Goal: Transaction & Acquisition: Register for event/course

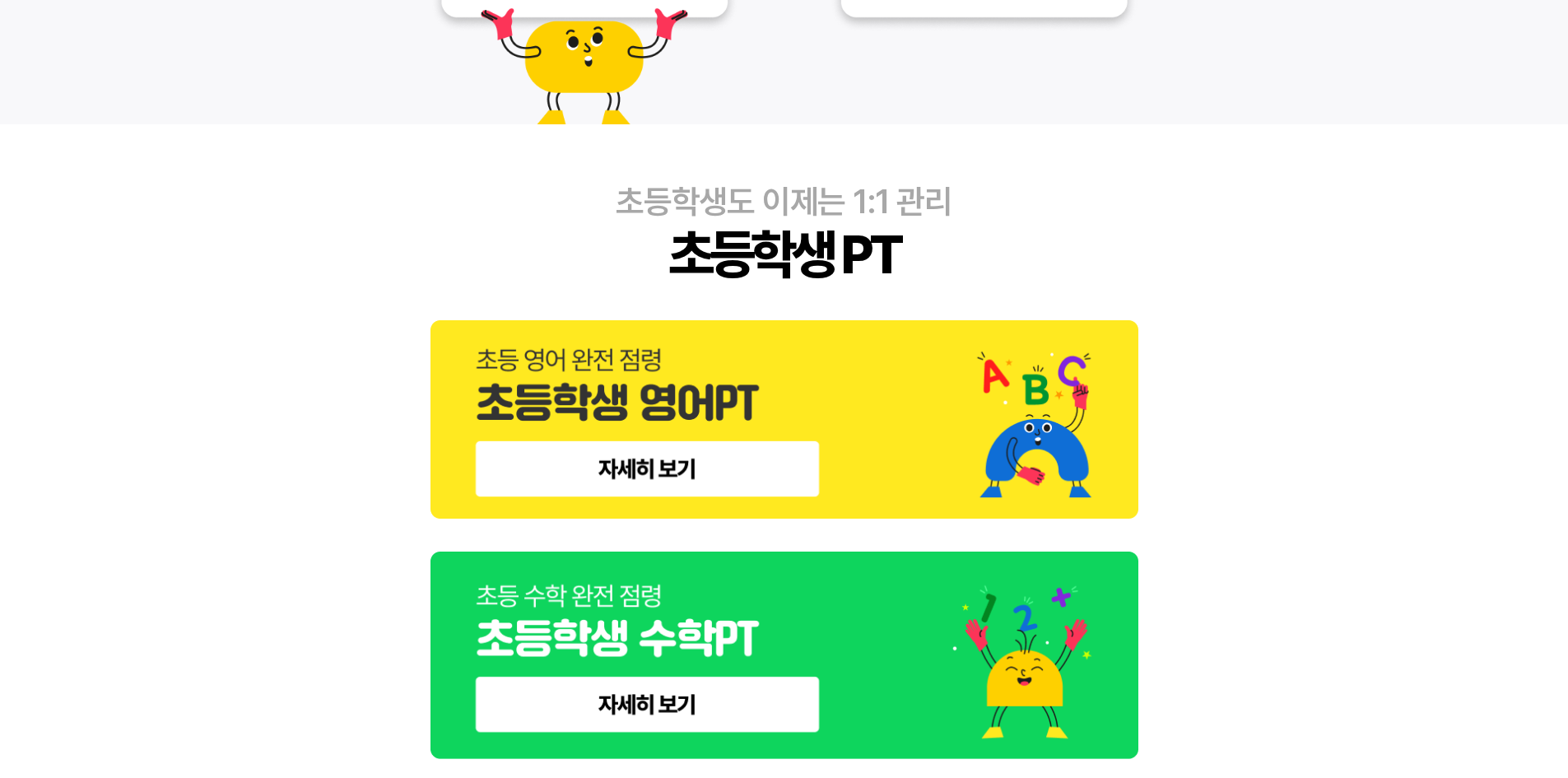
scroll to position [576, 0]
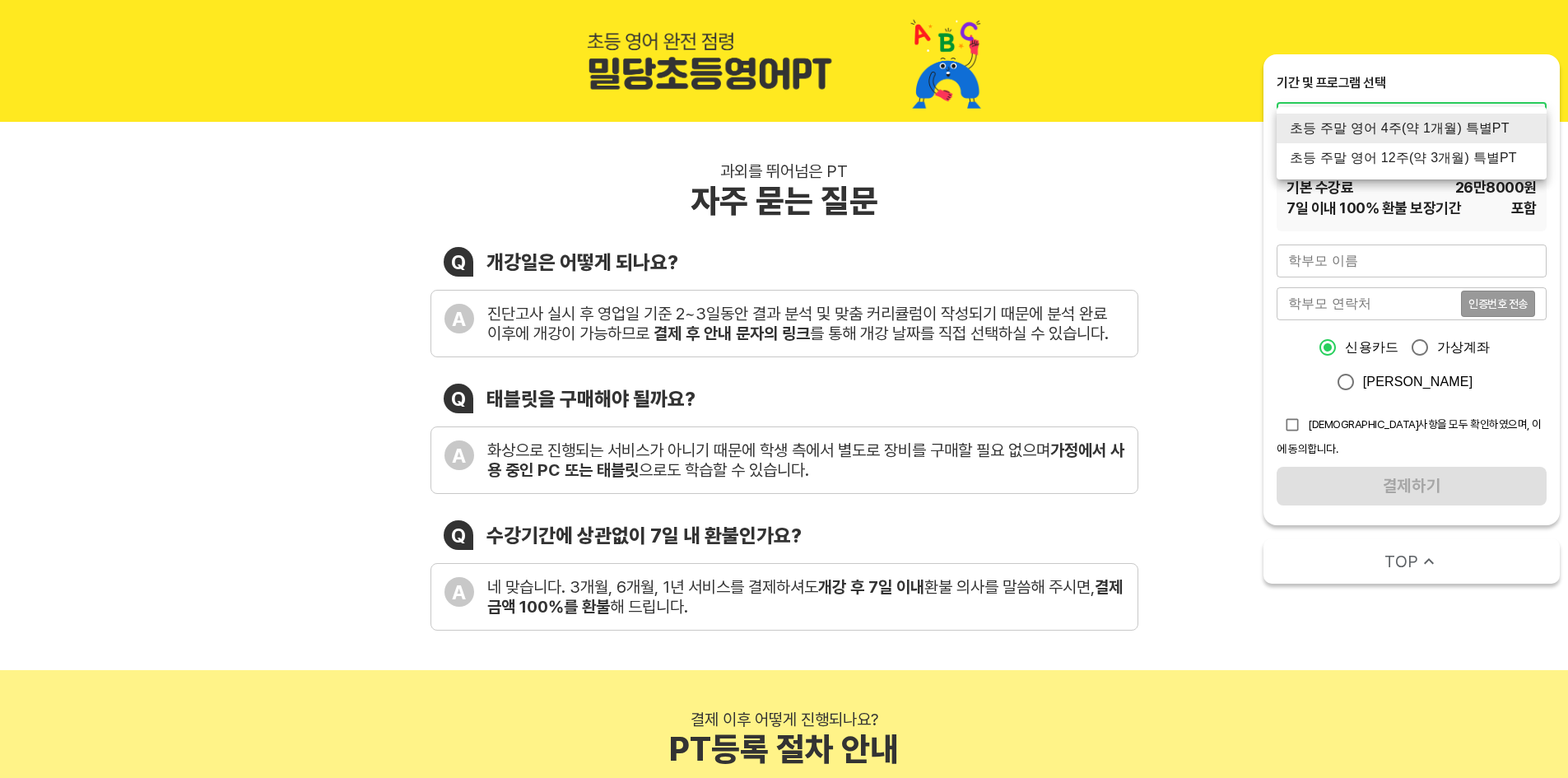
click at [1402, 161] on li "초등 주말 영어 12주(약 3개월) 특별PT" at bounding box center [1412, 157] width 270 height 29
type input "1419"
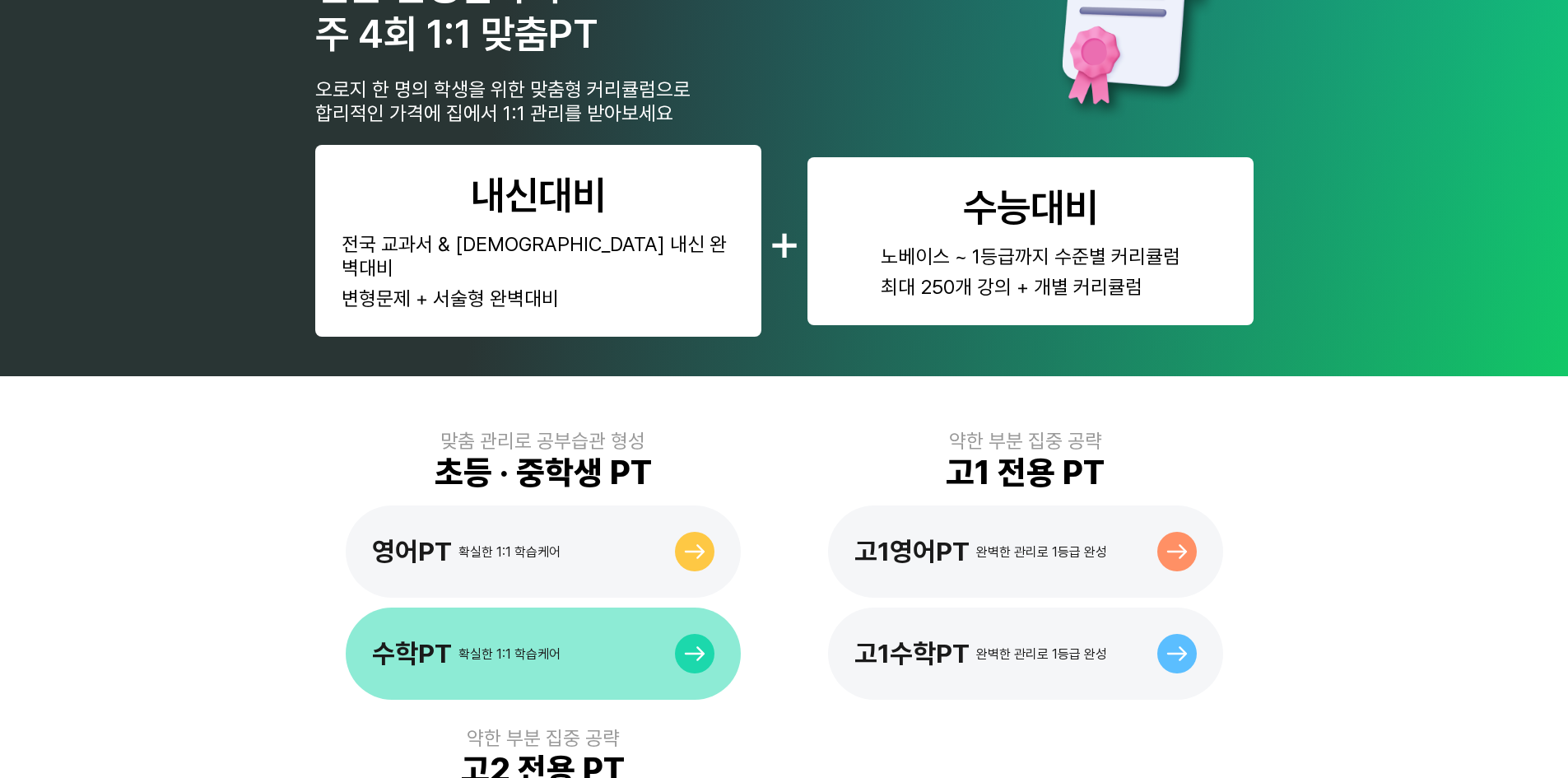
scroll to position [823, 0]
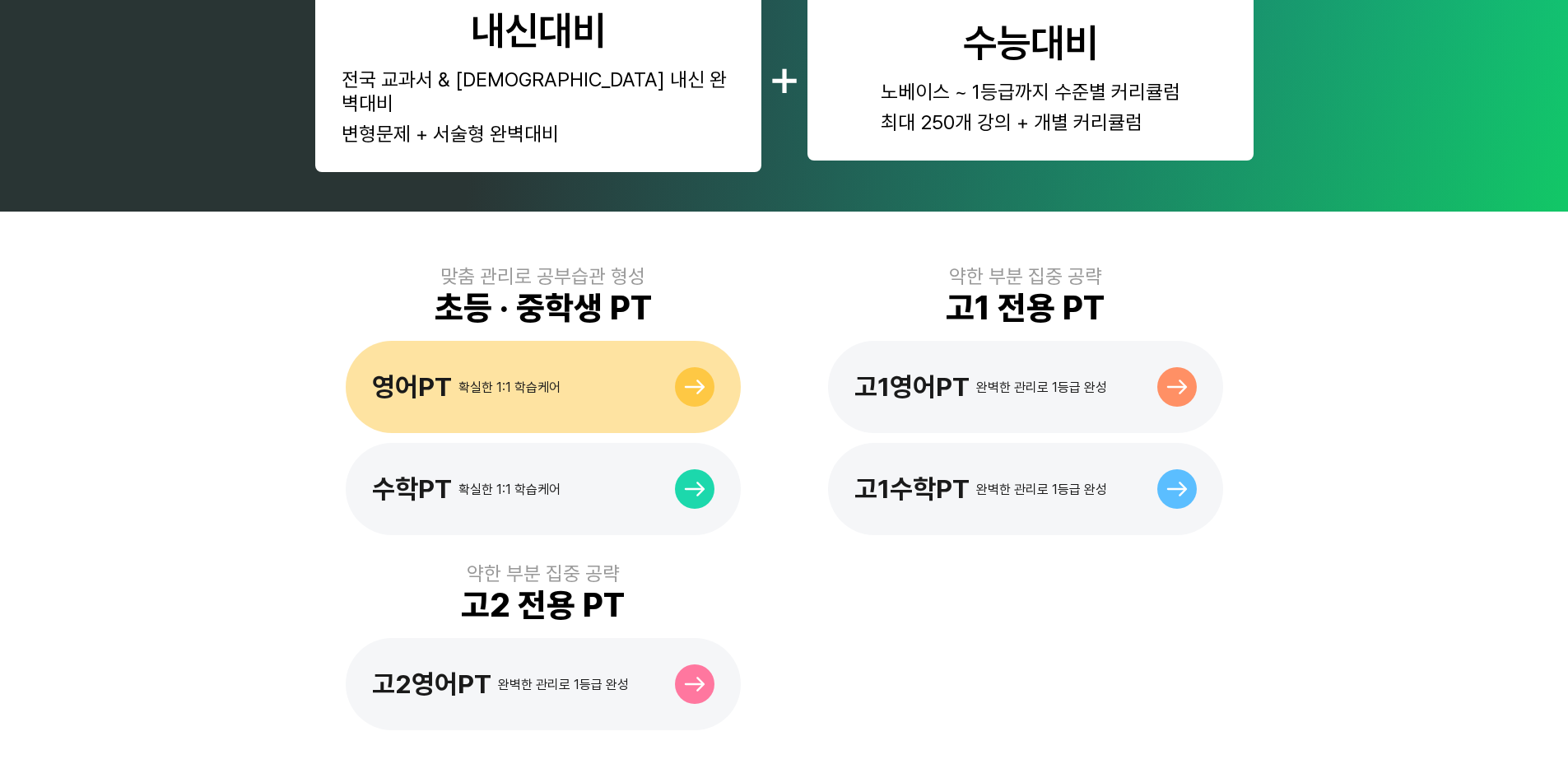
click at [613, 383] on div "영어PT 확실한 1:1 학습케어" at bounding box center [543, 387] width 395 height 92
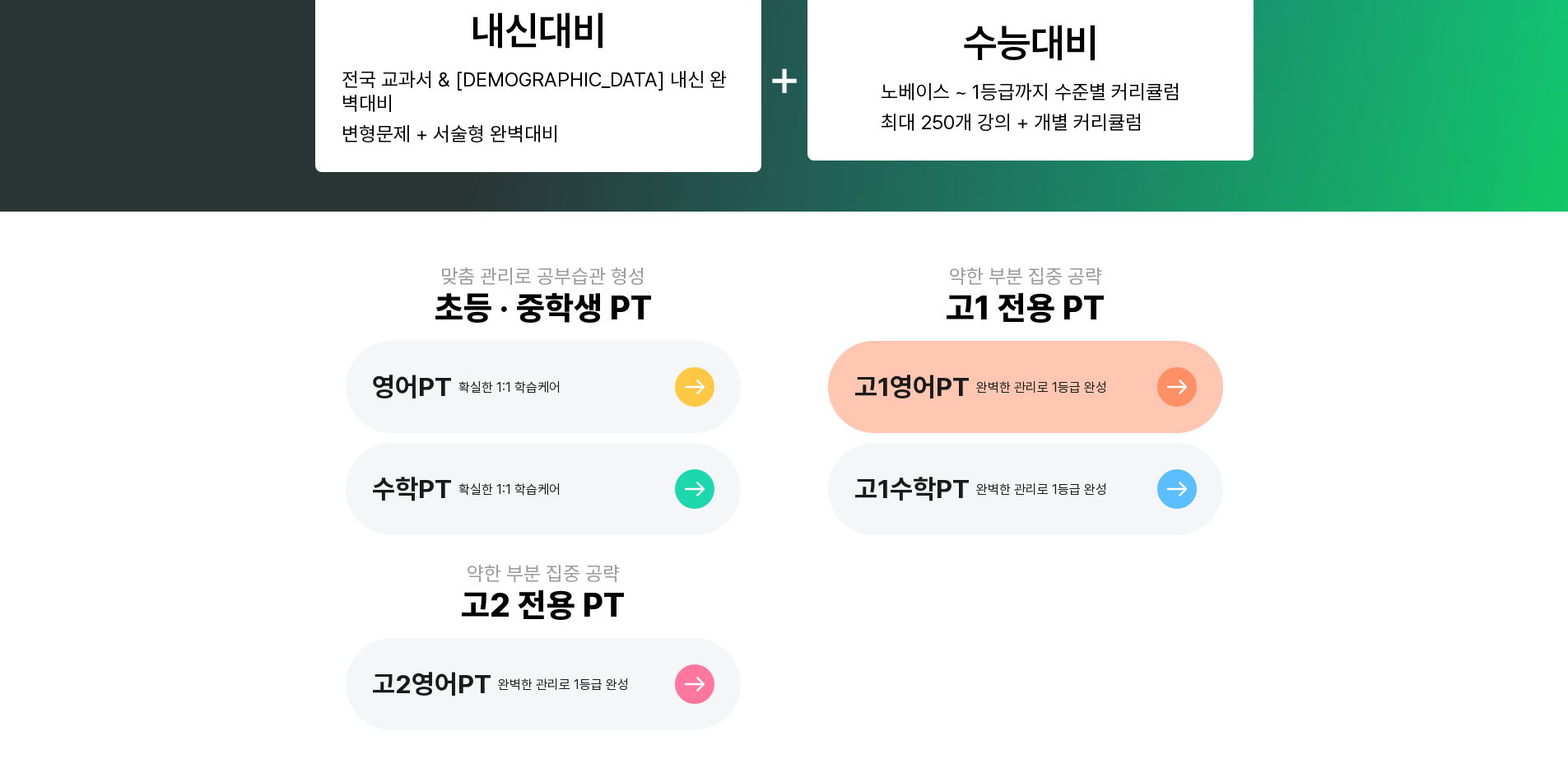
click at [1028, 380] on div "완벽한 관리로 1등급 완성" at bounding box center [1041, 388] width 131 height 16
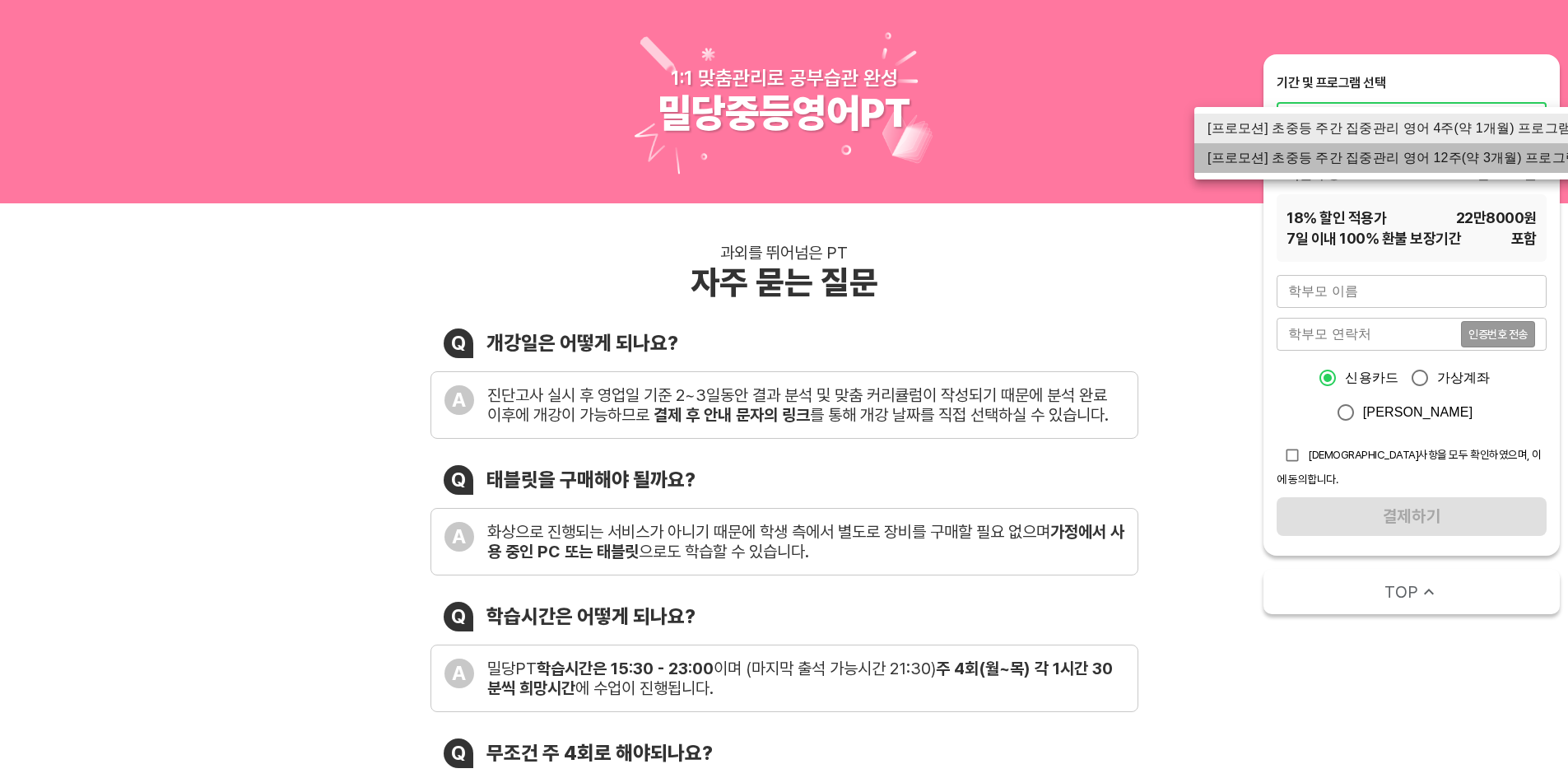
click at [1372, 162] on li "[프로모션] 초중등 주간 집중관리 영어 12주(약 3개월) 프로그램" at bounding box center [1392, 157] width 397 height 29
type input "1523"
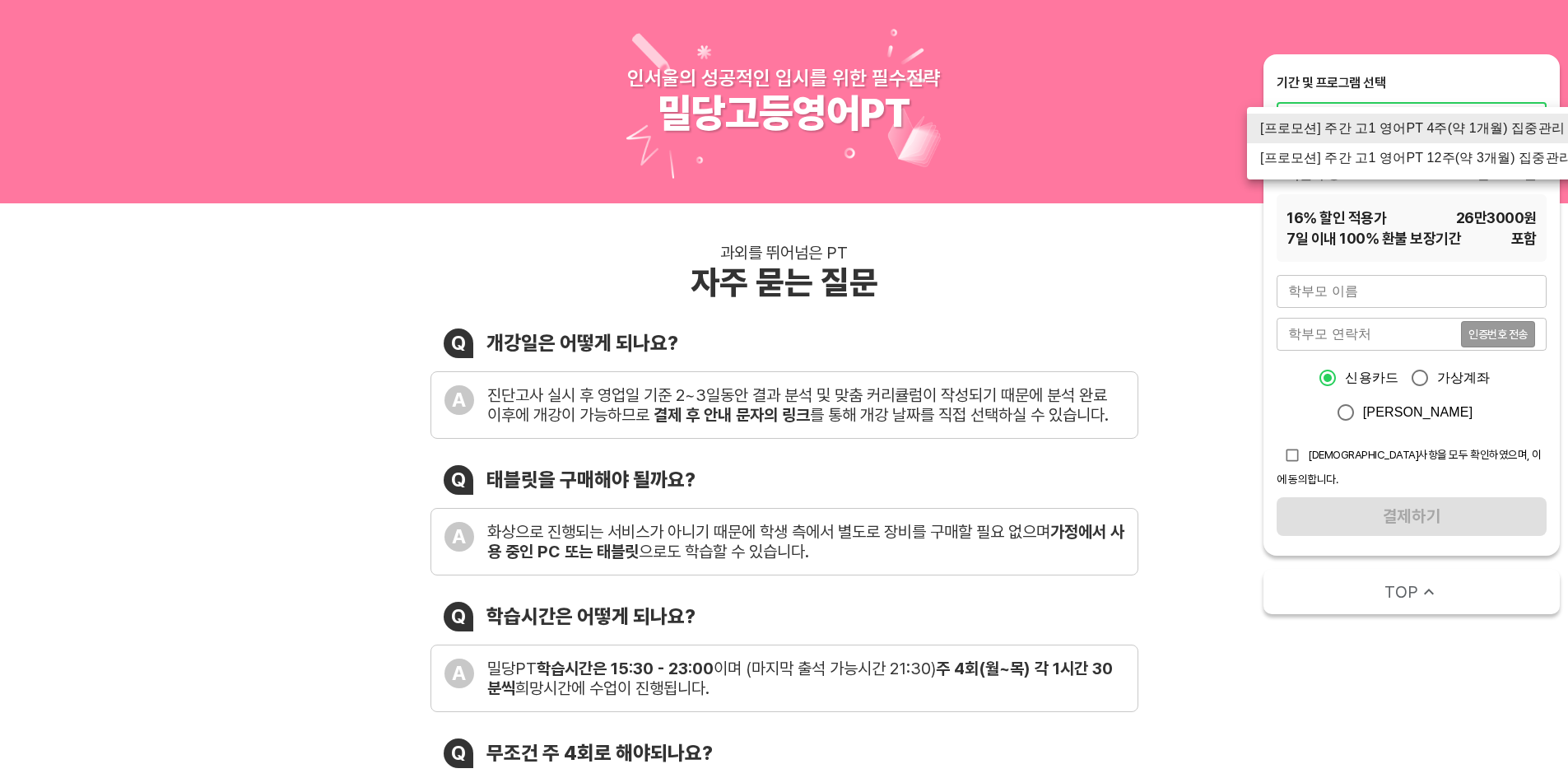
click at [1404, 172] on li "[프로모션] 주간 고1 영어PT 12주(약 3개월) 집중관리" at bounding box center [1416, 157] width 338 height 29
type input "1527"
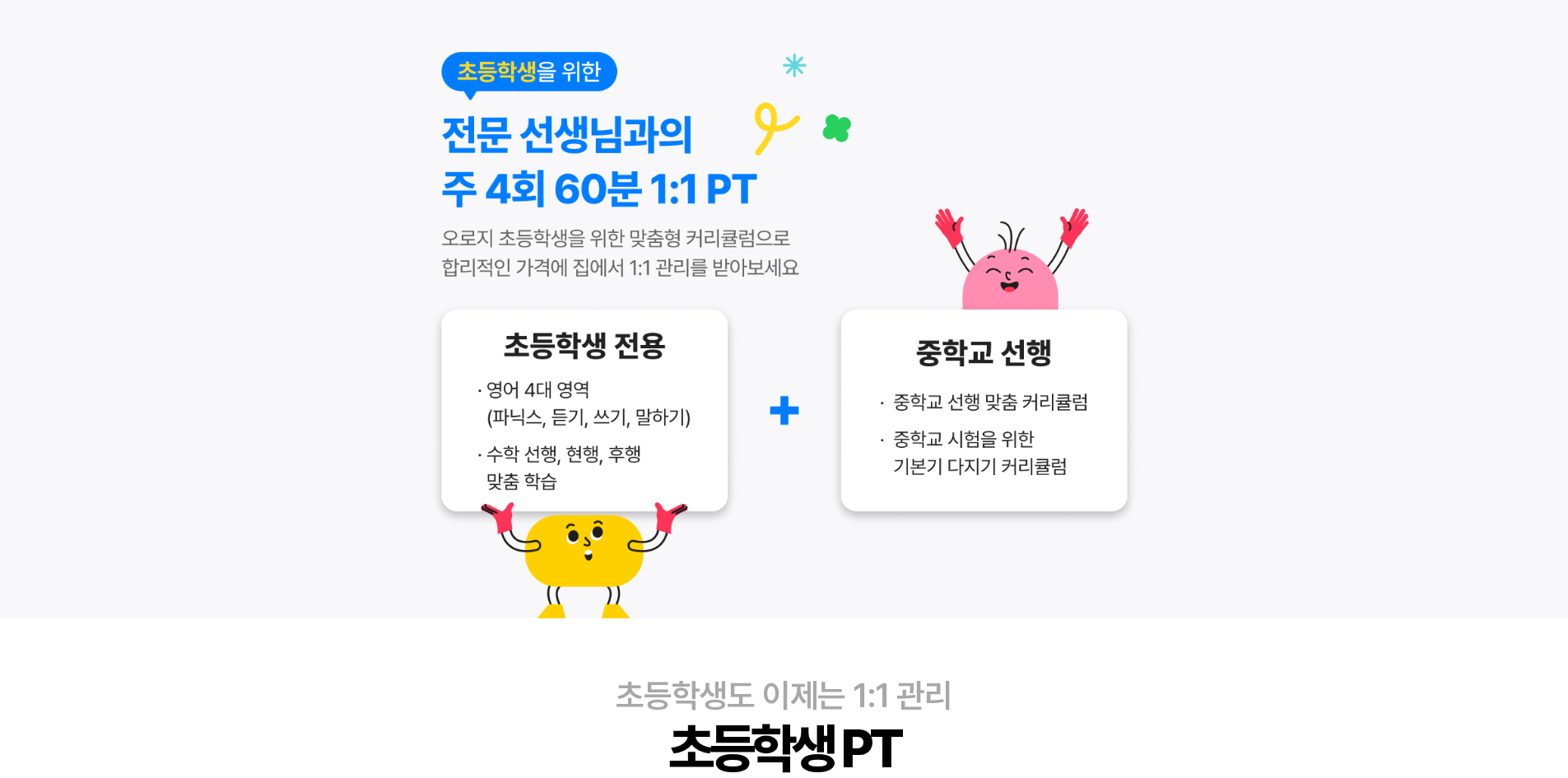
scroll to position [329, 0]
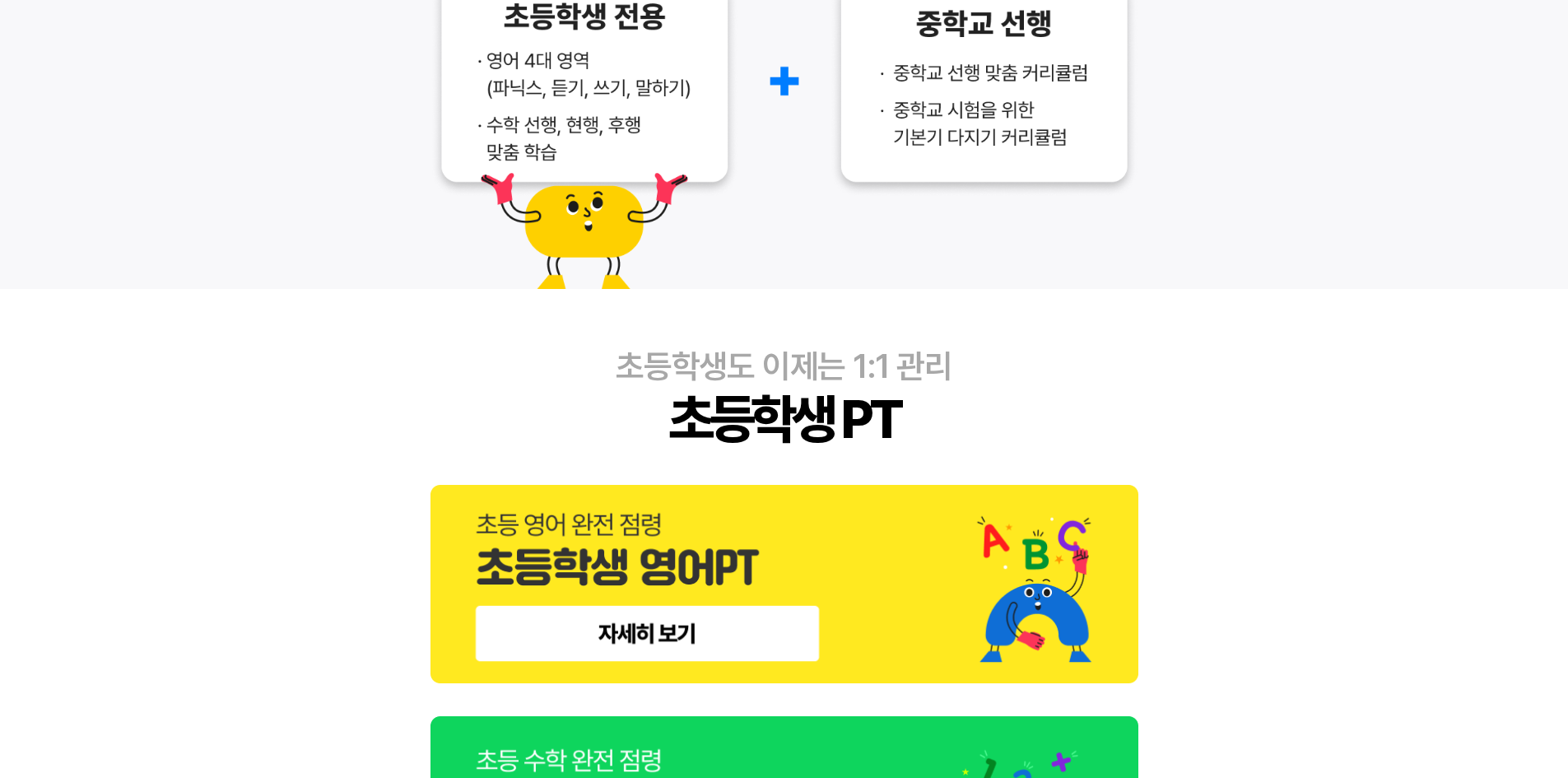
click at [757, 622] on img at bounding box center [784, 583] width 708 height 198
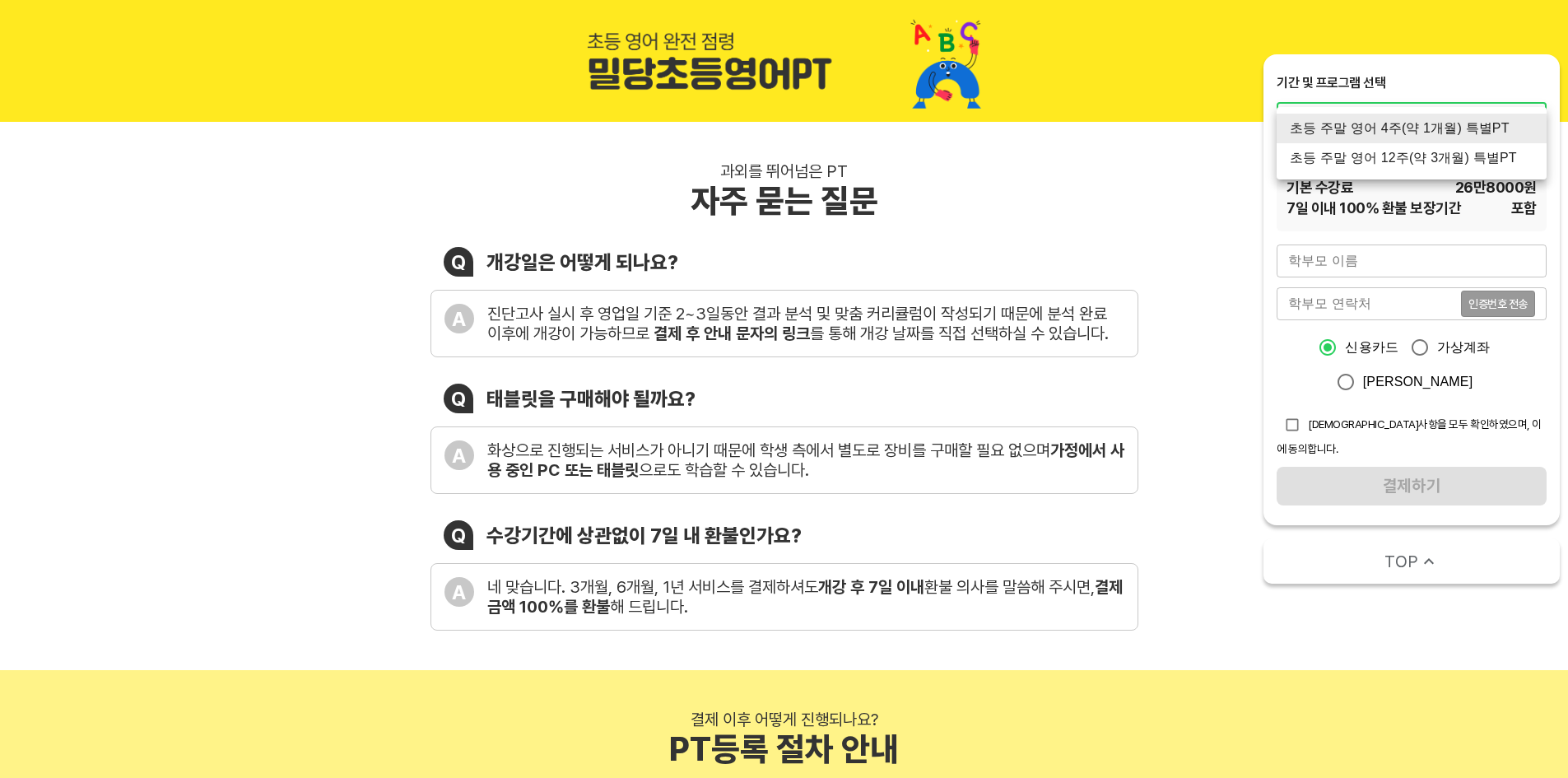
click at [1196, 210] on div at bounding box center [784, 389] width 1568 height 778
